Goal: Navigation & Orientation: Understand site structure

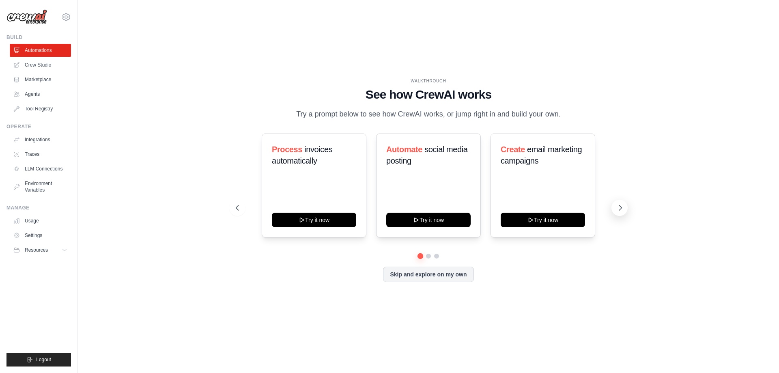
click at [616, 212] on icon at bounding box center [620, 208] width 8 height 8
click at [63, 250] on icon at bounding box center [65, 250] width 6 height 6
click at [58, 264] on span "Documentation" at bounding box center [45, 263] width 33 height 6
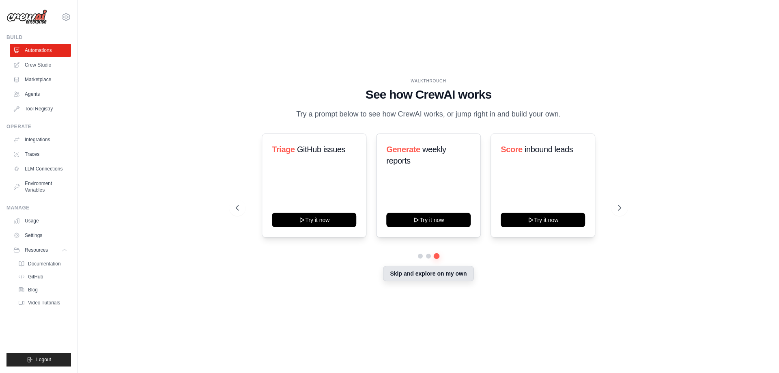
click at [406, 281] on button "Skip and explore on my own" at bounding box center [428, 273] width 90 height 15
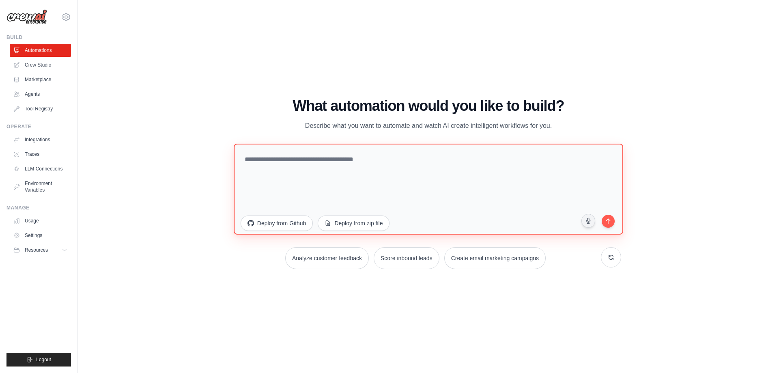
click at [322, 175] on textarea at bounding box center [428, 188] width 389 height 91
click at [341, 321] on div "WALKTHROUGH See how CrewAI works Try a prompt below to see how CrewAI works, or…" at bounding box center [428, 186] width 675 height 357
click at [67, 20] on icon at bounding box center [65, 16] width 7 height 7
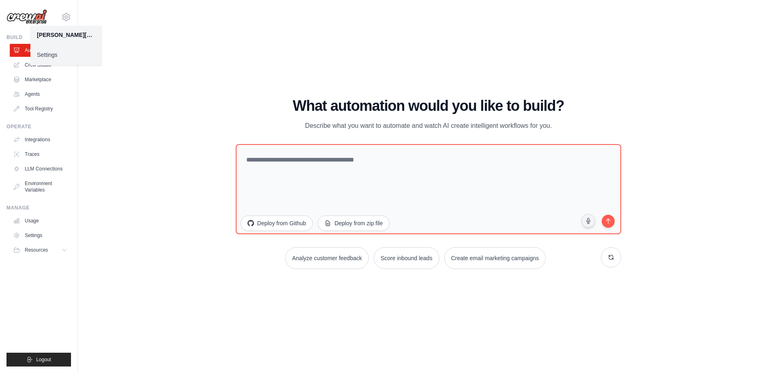
click at [44, 58] on link "Settings" at bounding box center [65, 54] width 71 height 15
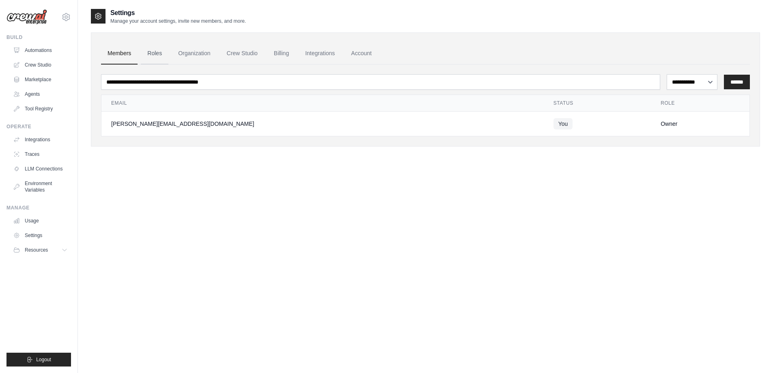
click at [157, 52] on link "Roles" at bounding box center [155, 54] width 28 height 22
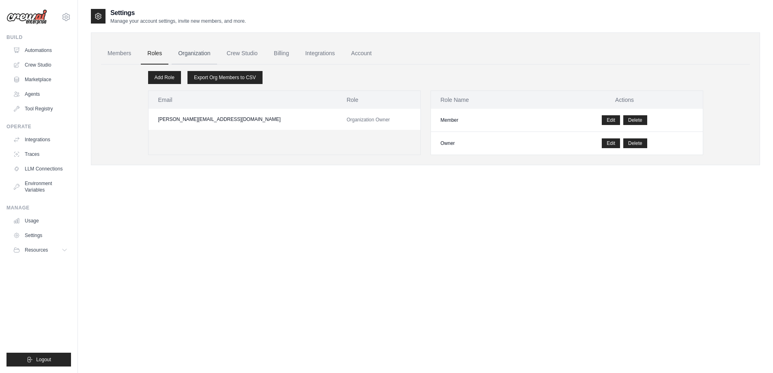
click at [212, 54] on link "Organization" at bounding box center [194, 54] width 45 height 22
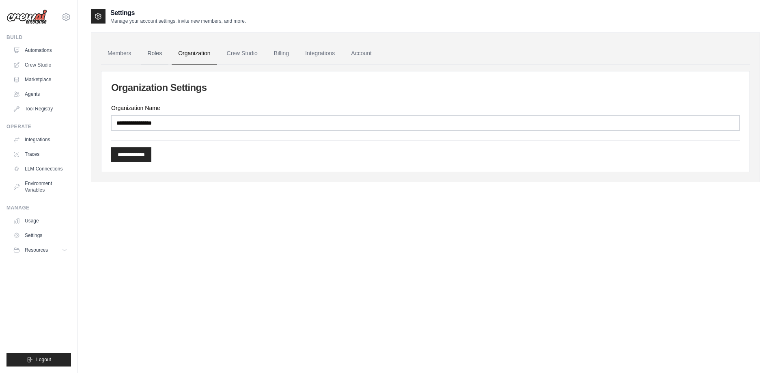
click at [154, 54] on link "Roles" at bounding box center [155, 54] width 28 height 22
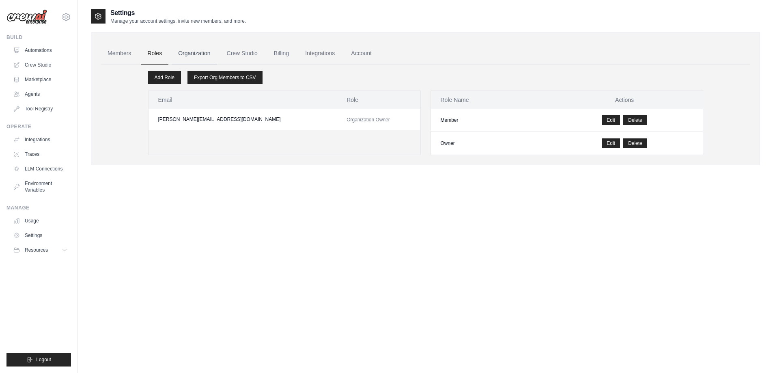
click at [207, 58] on link "Organization" at bounding box center [194, 54] width 45 height 22
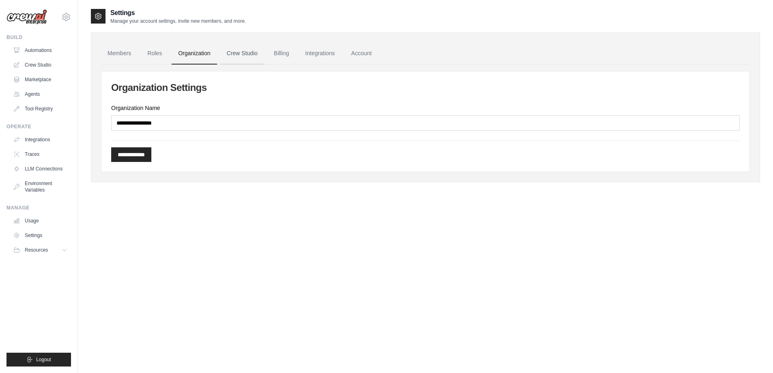
click at [241, 56] on link "Crew Studio" at bounding box center [242, 54] width 44 height 22
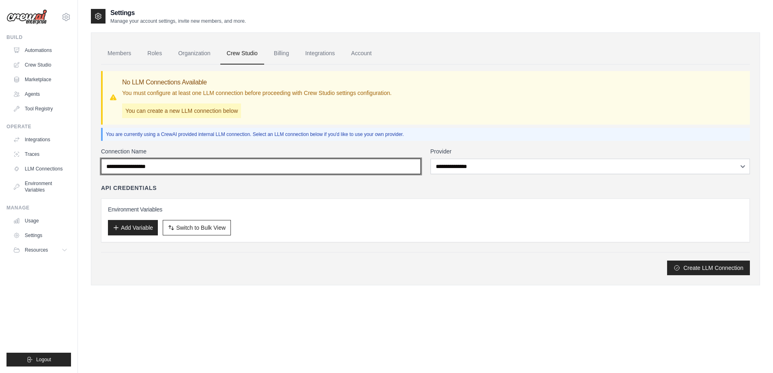
click at [153, 170] on input "Connection Name" at bounding box center [261, 166] width 320 height 15
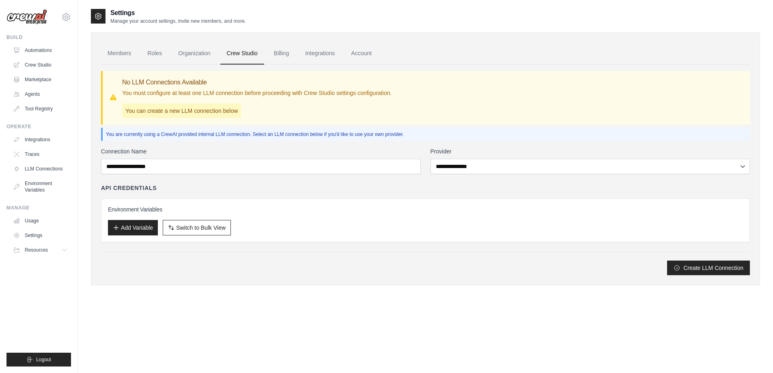
click at [176, 150] on label "Connection Name" at bounding box center [261, 151] width 320 height 8
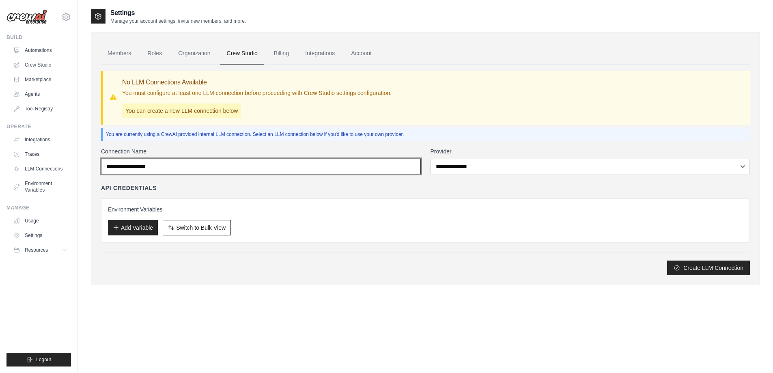
click at [176, 159] on input "Connection Name" at bounding box center [261, 166] width 320 height 15
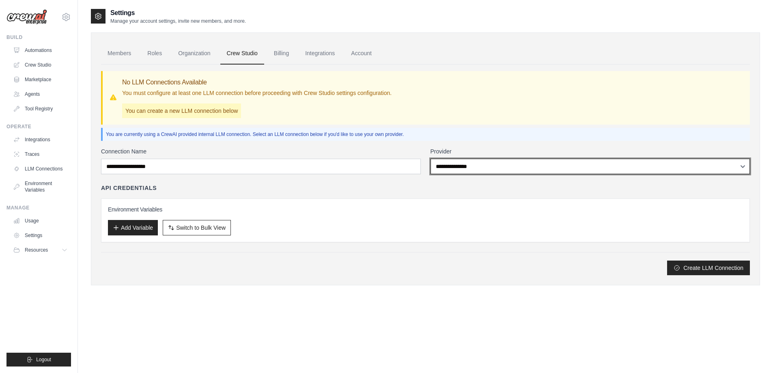
click at [488, 168] on select "**********" at bounding box center [590, 166] width 320 height 15
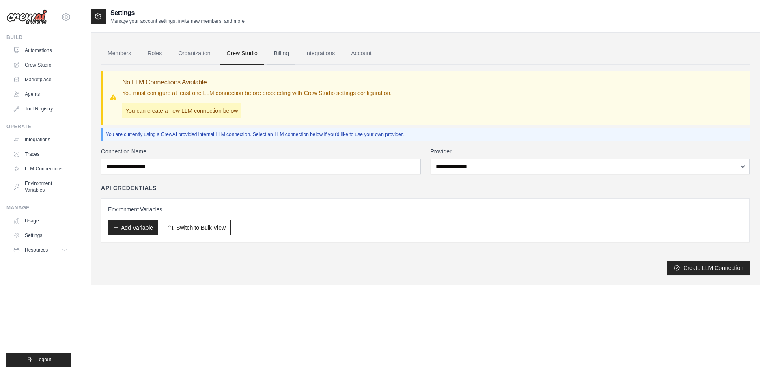
click at [280, 53] on link "Billing" at bounding box center [281, 54] width 28 height 22
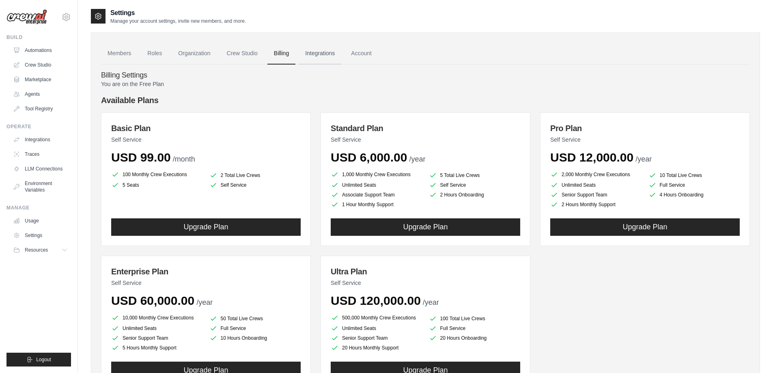
click at [320, 56] on link "Integrations" at bounding box center [320, 54] width 43 height 22
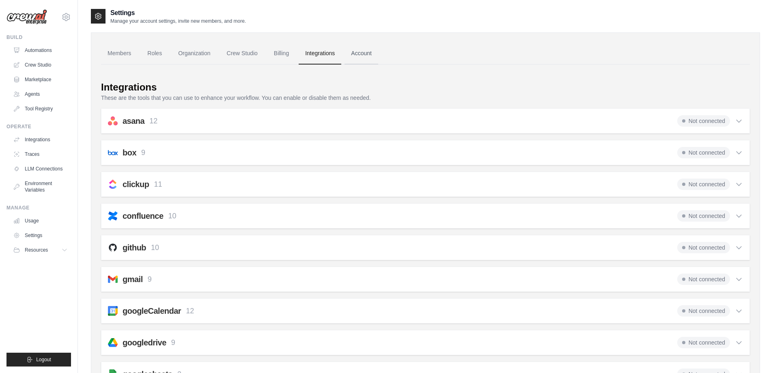
click at [363, 49] on link "Account" at bounding box center [361, 54] width 34 height 22
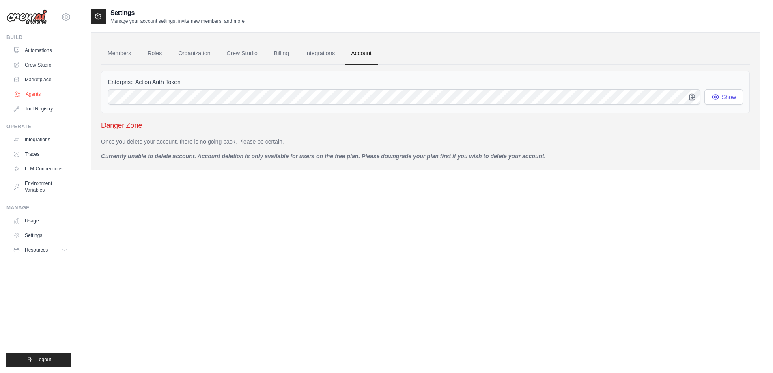
click at [34, 91] on link "Agents" at bounding box center [41, 94] width 61 height 13
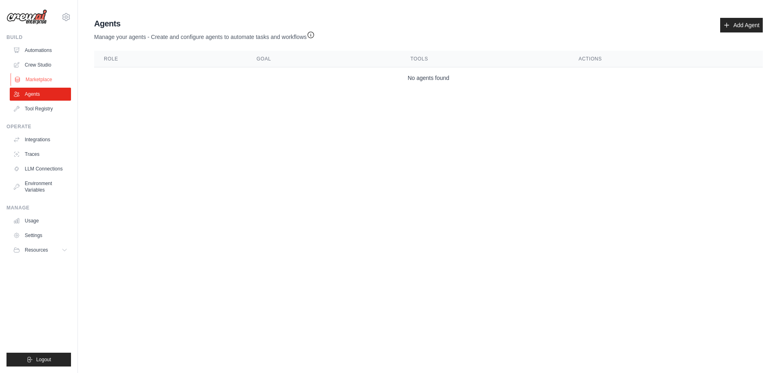
click at [41, 79] on link "Marketplace" at bounding box center [41, 79] width 61 height 13
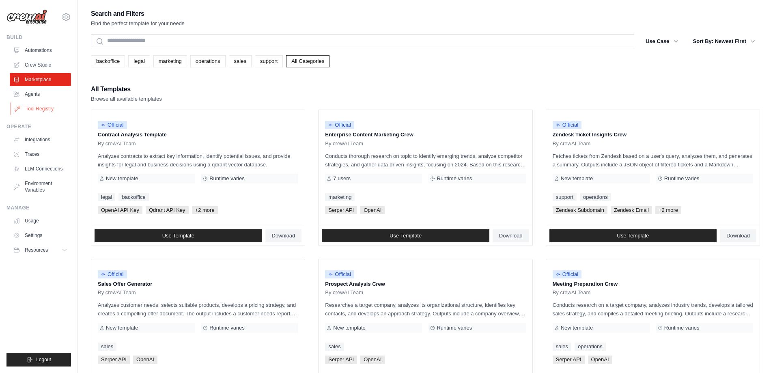
click at [50, 110] on link "Tool Registry" at bounding box center [41, 108] width 61 height 13
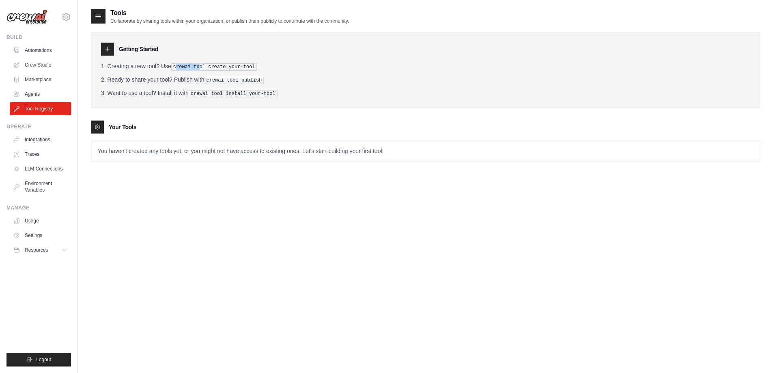
drag, startPoint x: 183, startPoint y: 68, endPoint x: 202, endPoint y: 68, distance: 19.1
click at [202, 68] on pre "crewai tool create your-tool" at bounding box center [214, 66] width 86 height 7
click at [135, 76] on li "Ready to share your tool? Publish with crewai tool publish" at bounding box center [425, 79] width 649 height 9
click at [56, 112] on link "Tool Registry" at bounding box center [41, 108] width 61 height 13
click at [49, 90] on link "Agents" at bounding box center [41, 94] width 61 height 13
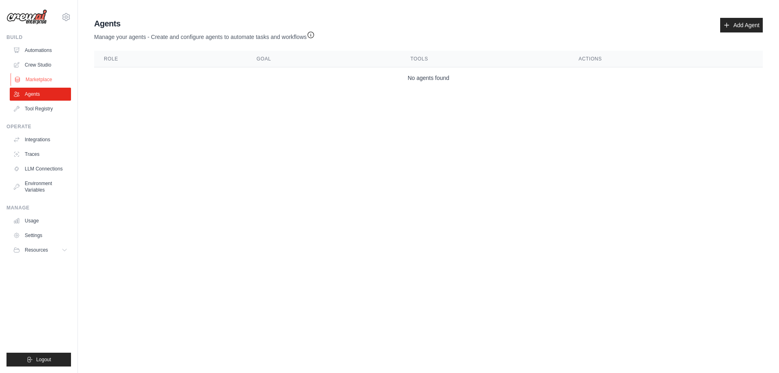
click at [49, 80] on link "Marketplace" at bounding box center [41, 79] width 61 height 13
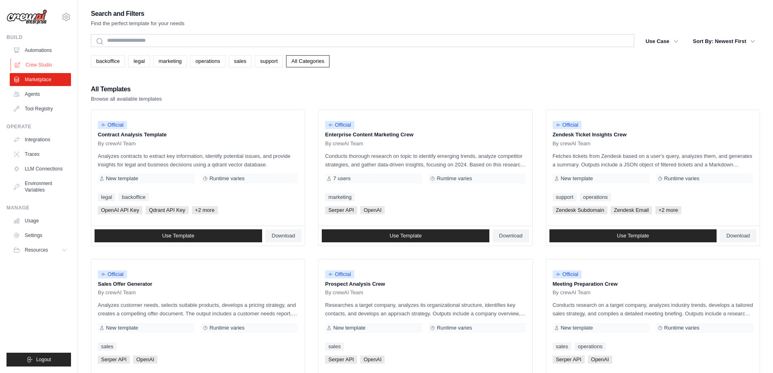
click at [55, 69] on link "Crew Studio" at bounding box center [41, 64] width 61 height 13
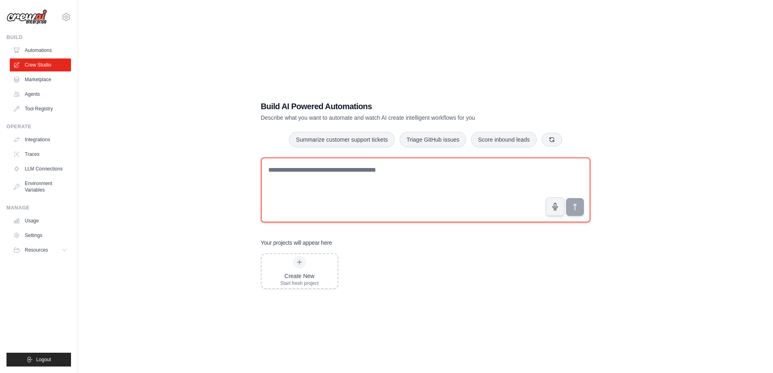
click at [292, 178] on textarea at bounding box center [425, 189] width 329 height 65
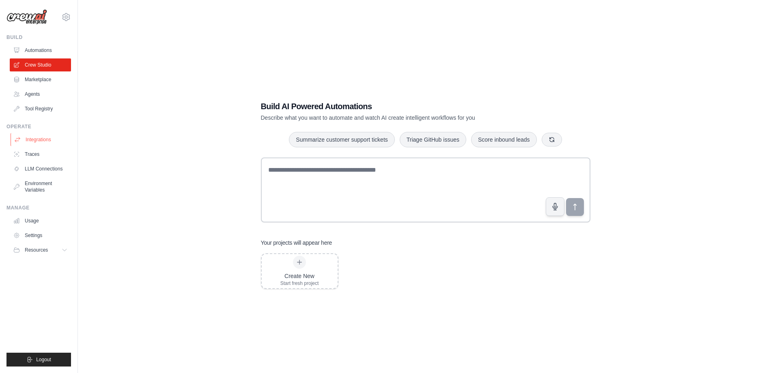
click at [57, 142] on link "Integrations" at bounding box center [41, 139] width 61 height 13
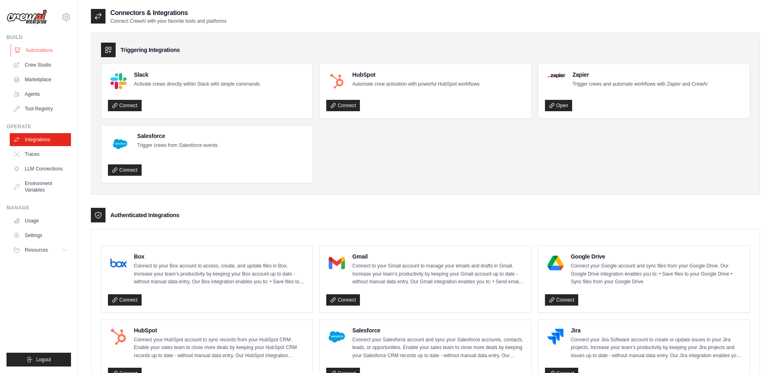
click at [44, 54] on link "Automations" at bounding box center [41, 50] width 61 height 13
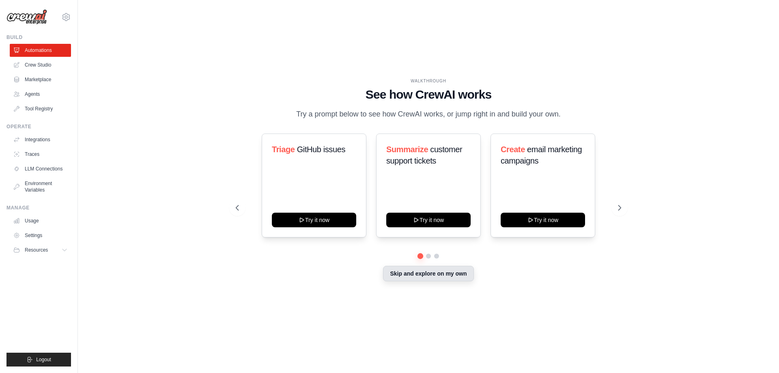
click at [397, 280] on button "Skip and explore on my own" at bounding box center [428, 273] width 90 height 15
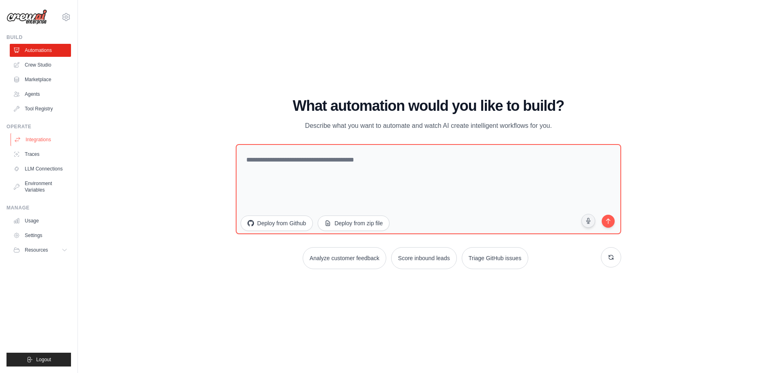
click at [43, 140] on link "Integrations" at bounding box center [41, 139] width 61 height 13
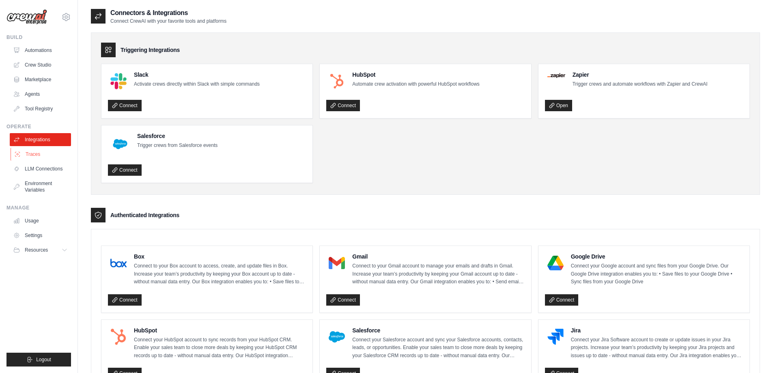
click at [52, 151] on link "Traces" at bounding box center [41, 154] width 61 height 13
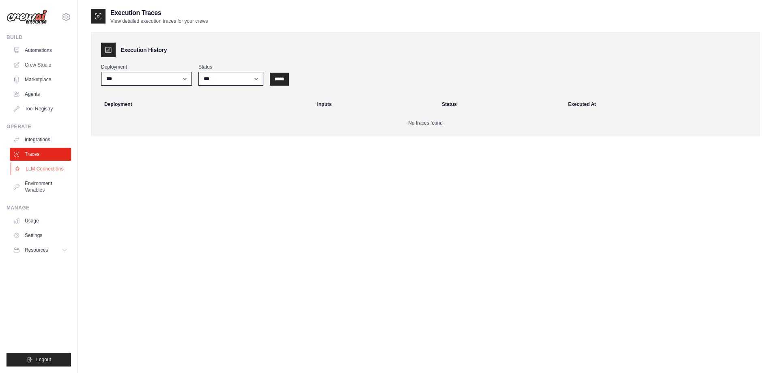
click at [56, 168] on link "LLM Connections" at bounding box center [41, 168] width 61 height 13
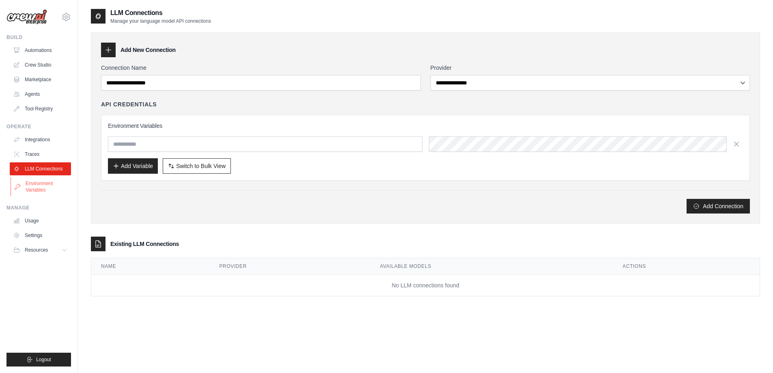
click at [59, 181] on link "Environment Variables" at bounding box center [41, 186] width 61 height 19
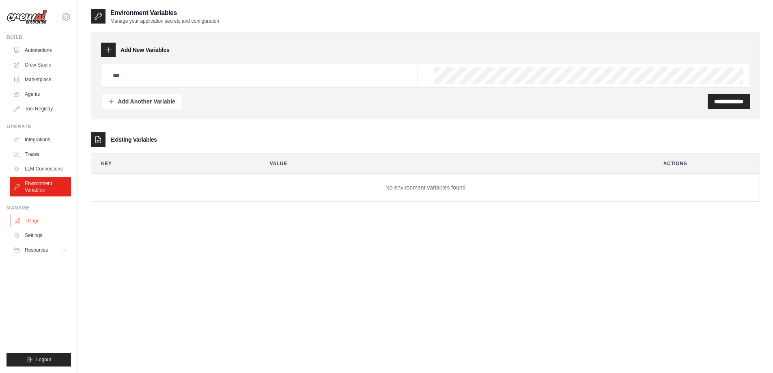
click at [48, 217] on link "Usage" at bounding box center [41, 220] width 61 height 13
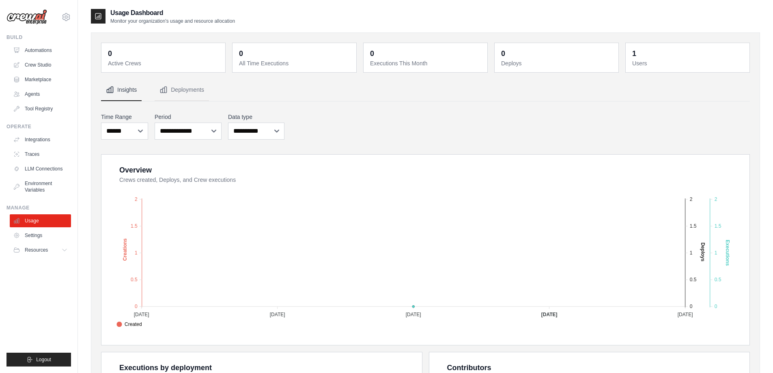
click at [48, 217] on link "Usage" at bounding box center [40, 220] width 61 height 13
click at [357, 95] on nav "Insights Deployments" at bounding box center [425, 90] width 649 height 22
click at [41, 15] on img at bounding box center [26, 16] width 41 height 15
